Goal: Task Accomplishment & Management: Manage account settings

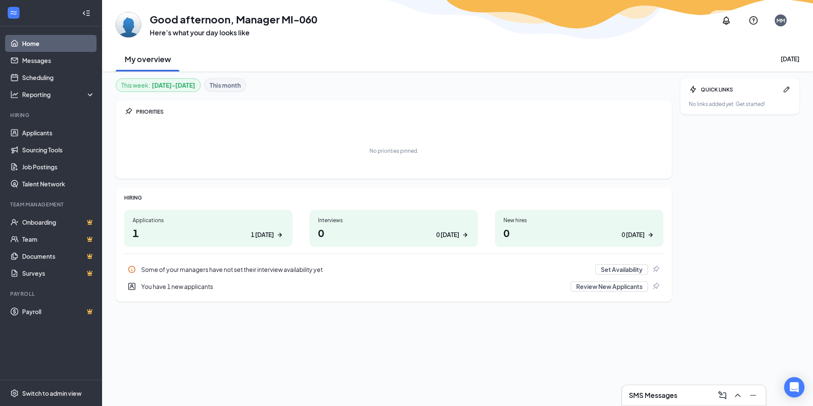
click at [137, 231] on h1 "1 1 [DATE]" at bounding box center [208, 232] width 151 height 14
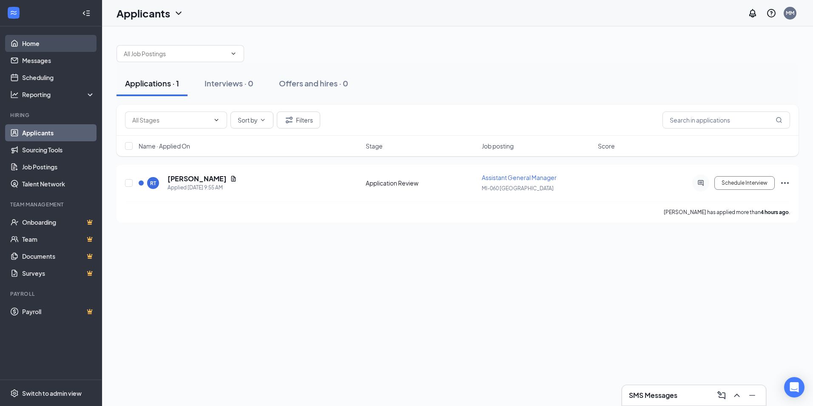
click at [23, 50] on link "Home" at bounding box center [58, 43] width 73 height 17
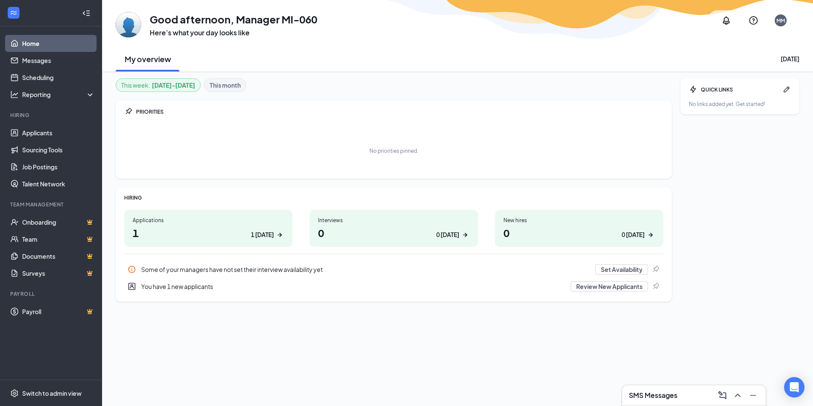
click at [146, 224] on div "Applications 1 1 [DATE]" at bounding box center [208, 228] width 168 height 37
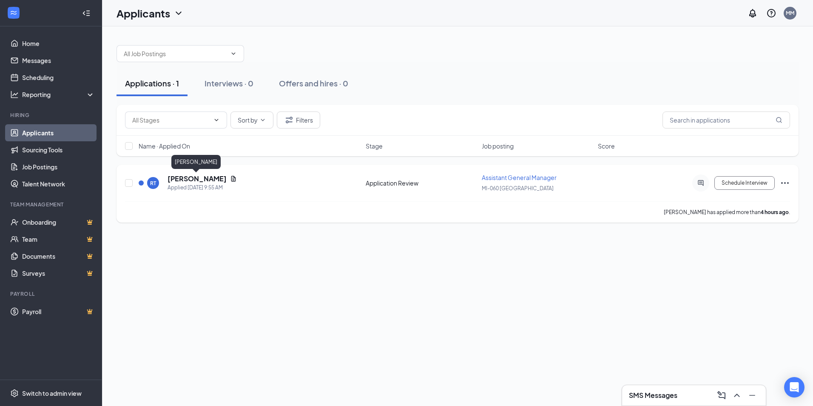
click at [213, 179] on h5 "[PERSON_NAME]" at bounding box center [197, 178] width 59 height 9
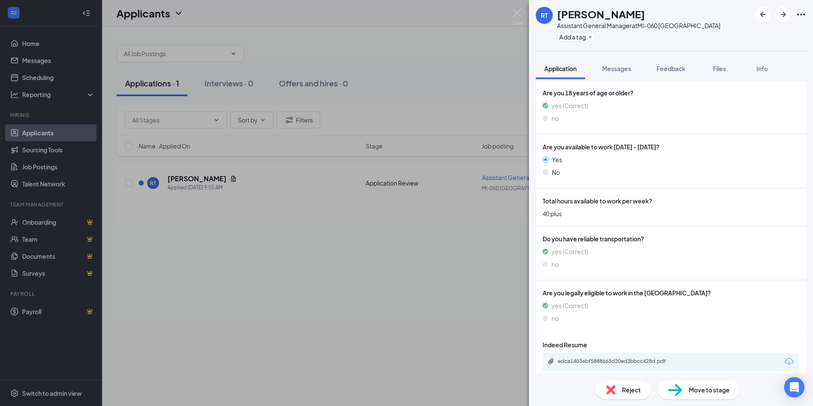
scroll to position [305, 0]
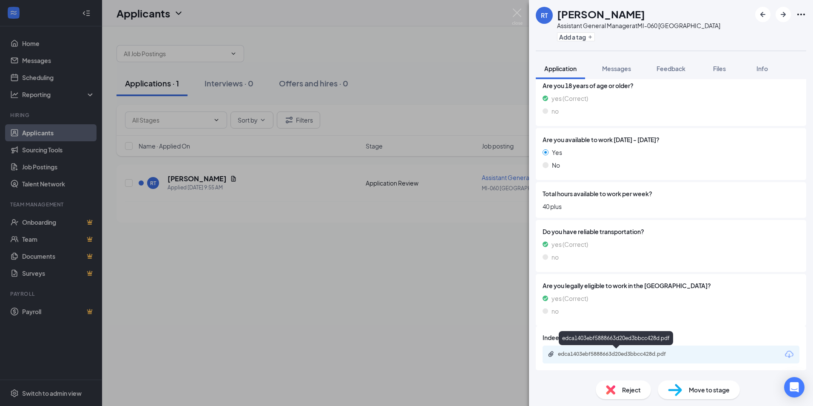
click at [645, 361] on div "edca1403ebf5888663d20ed3bbcc428d.pdf" at bounding box center [671, 354] width 257 height 18
click at [587, 357] on div "edca1403ebf5888663d20ed3bbcc428d.pdf" at bounding box center [617, 354] width 138 height 8
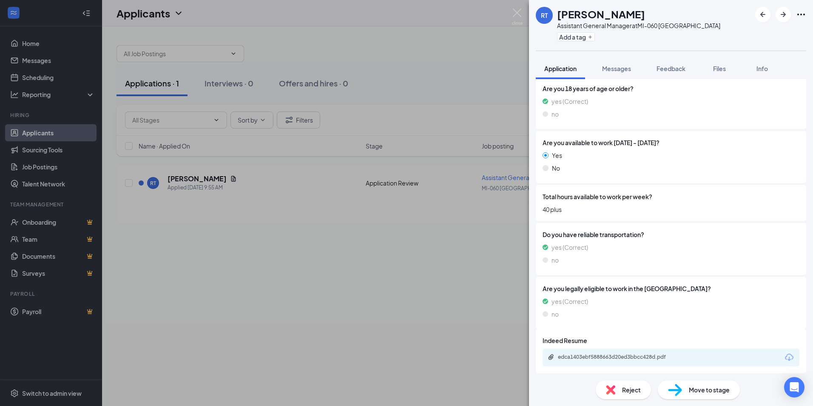
click at [621, 391] on div "Reject" at bounding box center [623, 389] width 55 height 19
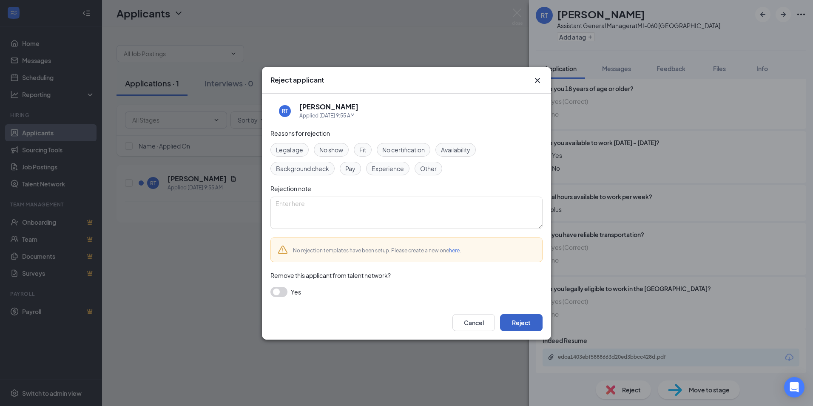
click at [522, 326] on button "Reject" at bounding box center [521, 322] width 43 height 17
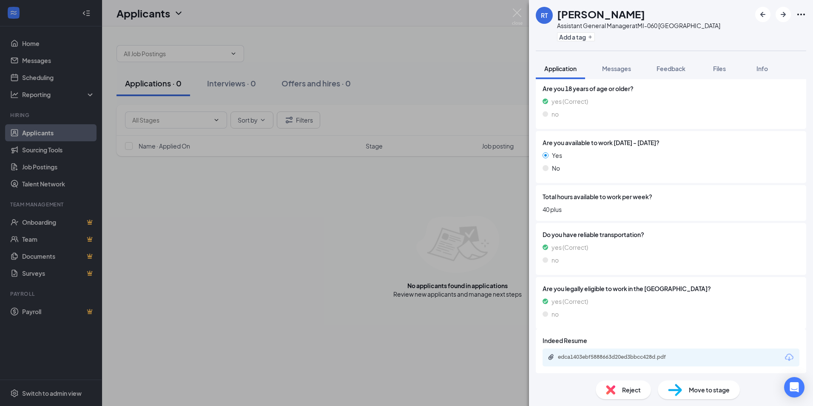
click at [34, 78] on div "RT [PERSON_NAME] Assistant General Manager at MI-060 Westland Add a tag Applica…" at bounding box center [406, 203] width 813 height 406
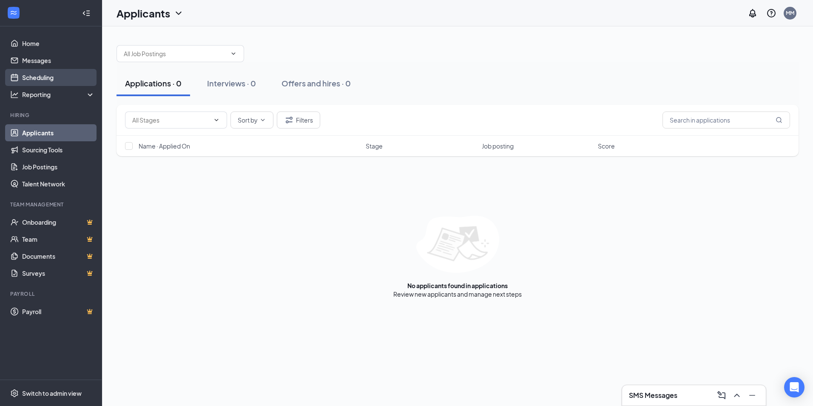
click at [34, 78] on link "Scheduling" at bounding box center [58, 77] width 73 height 17
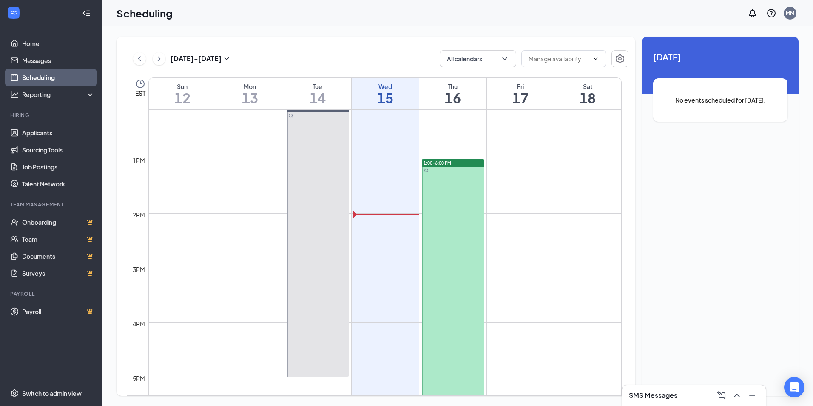
scroll to position [631, 0]
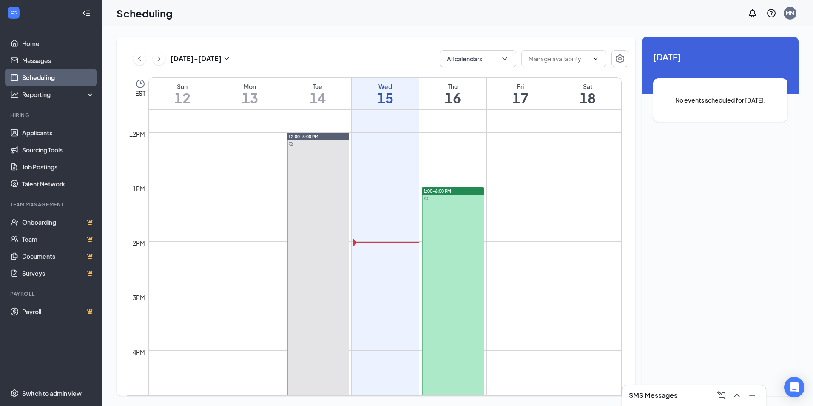
click at [654, 400] on div "SMS Messages" at bounding box center [694, 395] width 130 height 14
click at [647, 390] on div "Applicants Team members" at bounding box center [694, 274] width 144 height 262
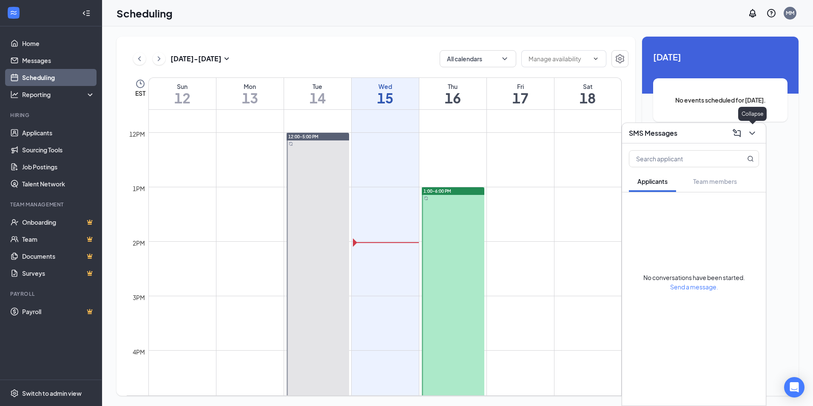
click at [759, 132] on button at bounding box center [753, 133] width 14 height 14
